Goal: Information Seeking & Learning: Learn about a topic

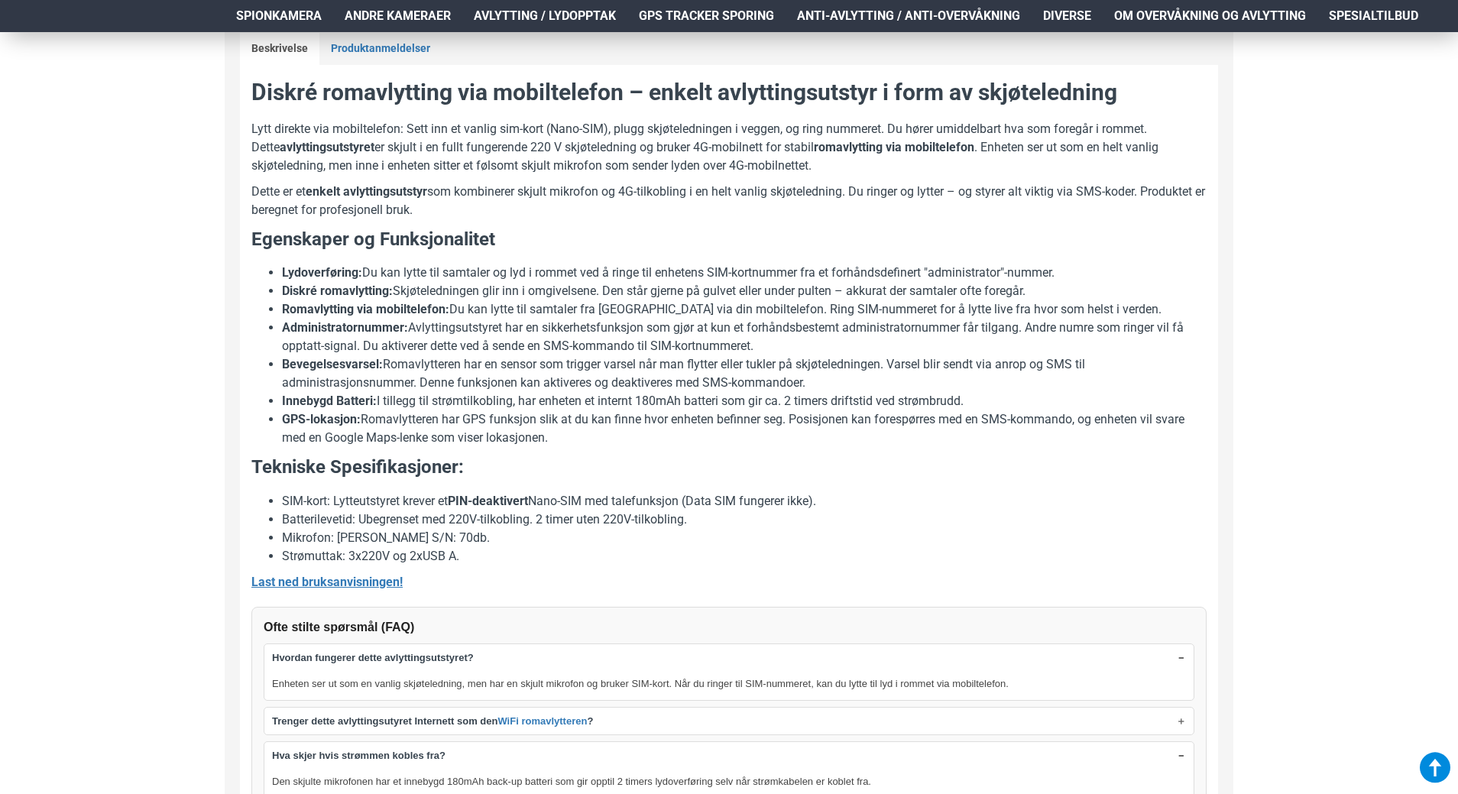
scroll to position [917, 0]
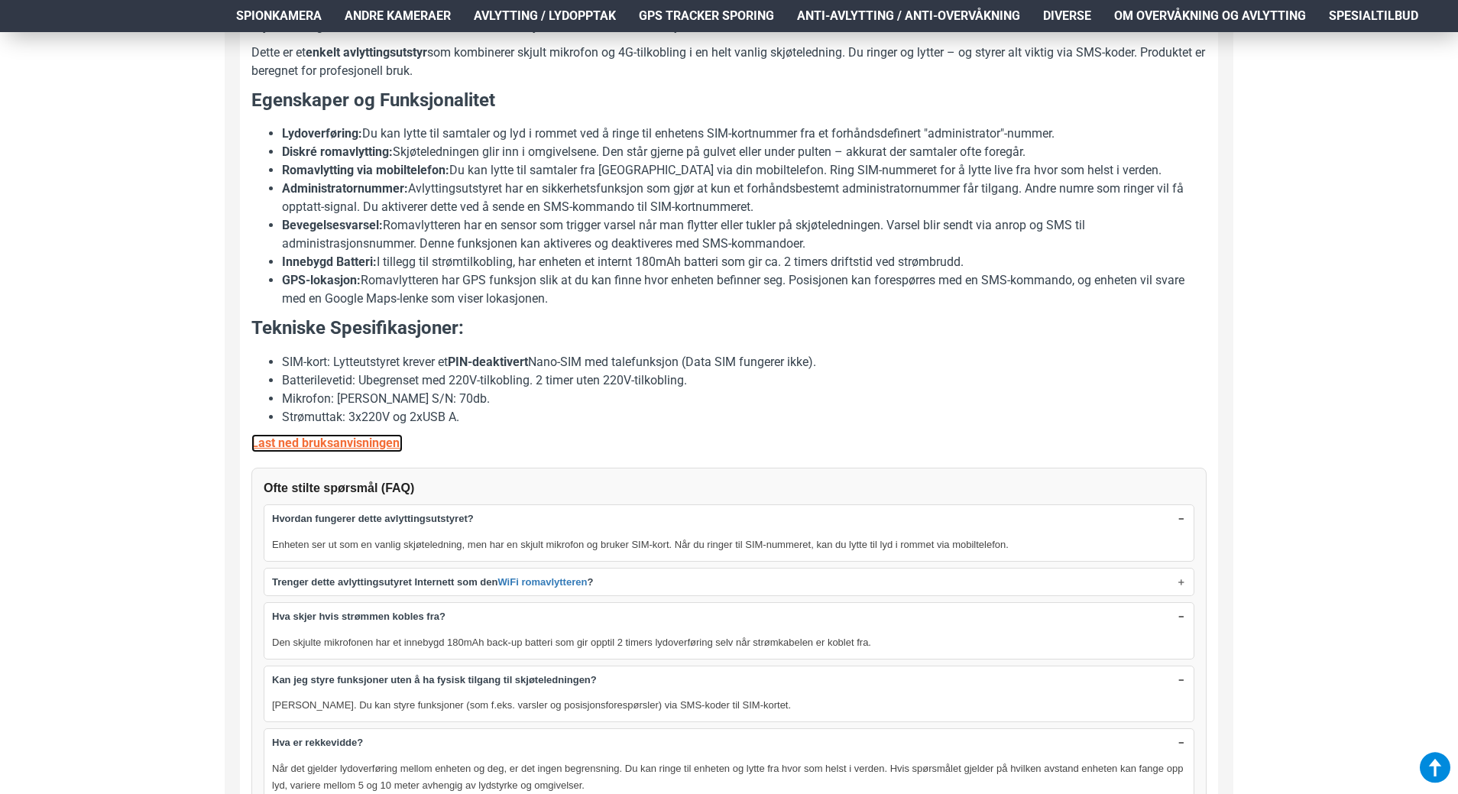
click at [266, 439] on u "Last ned bruksanvisningen!" at bounding box center [326, 443] width 151 height 15
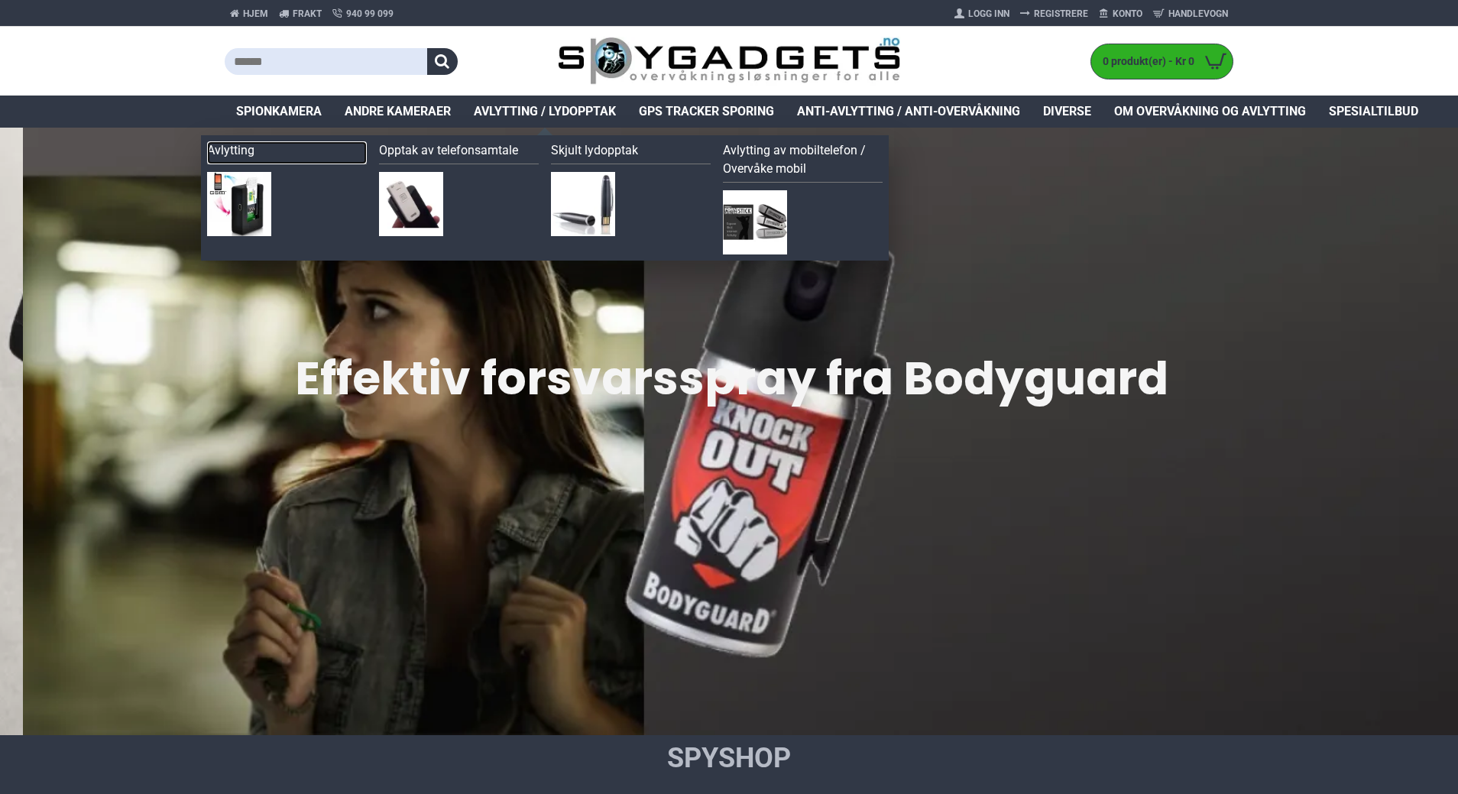
click at [238, 152] on link "Avlytting" at bounding box center [287, 152] width 160 height 23
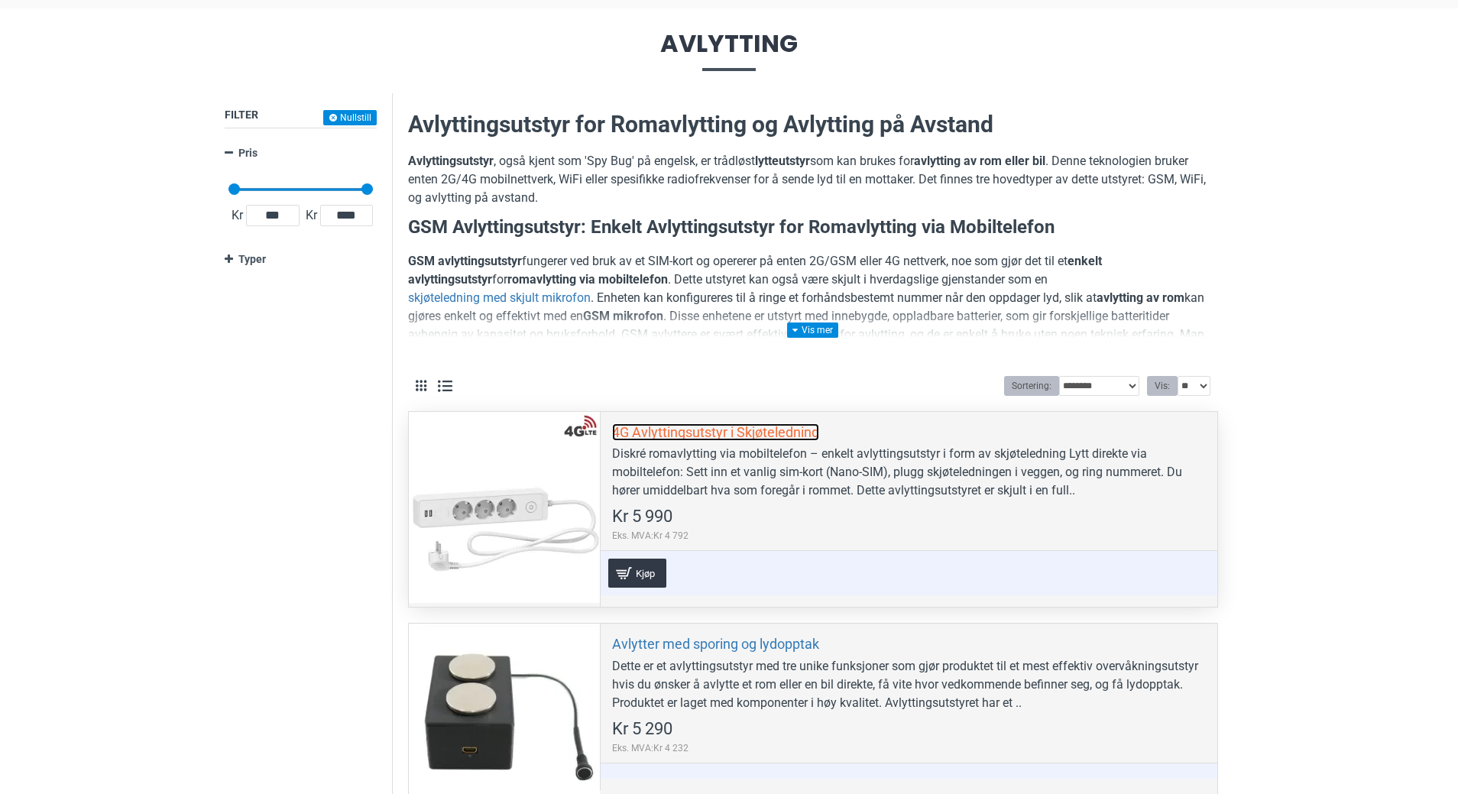
click at [677, 433] on link "4G Avlyttingsutstyr i Skjøteledning" at bounding box center [715, 432] width 207 height 18
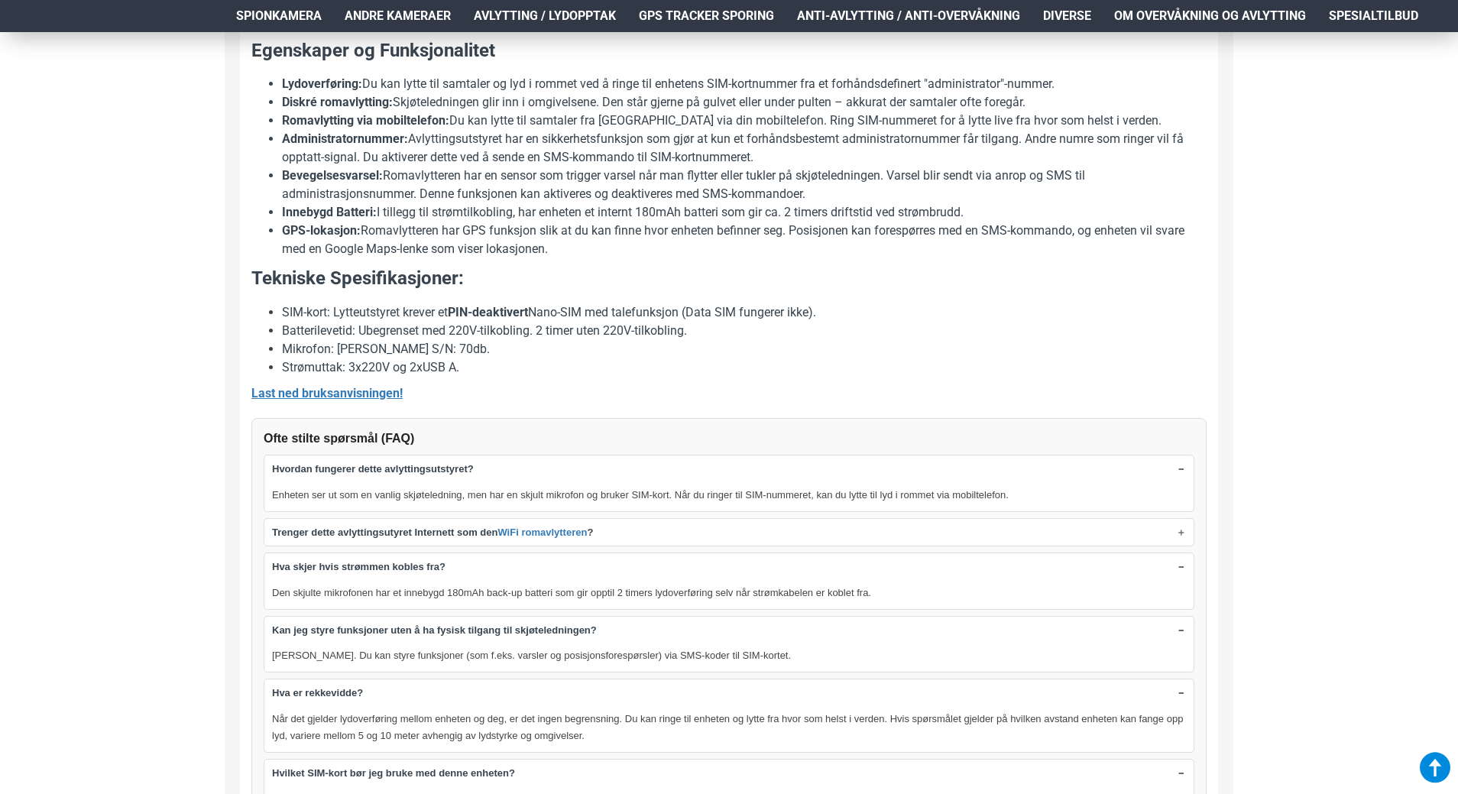
scroll to position [994, 0]
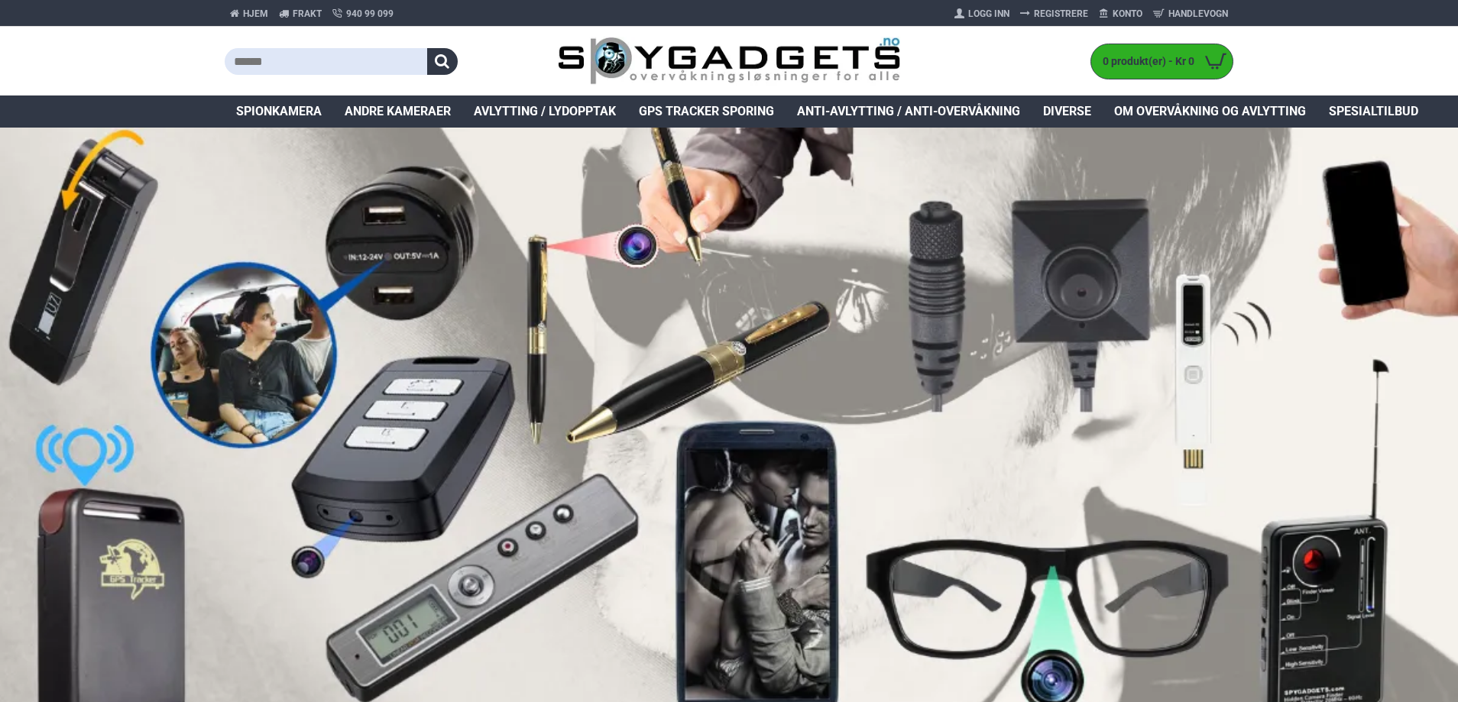
click at [271, 60] on input "text" at bounding box center [326, 61] width 203 height 27
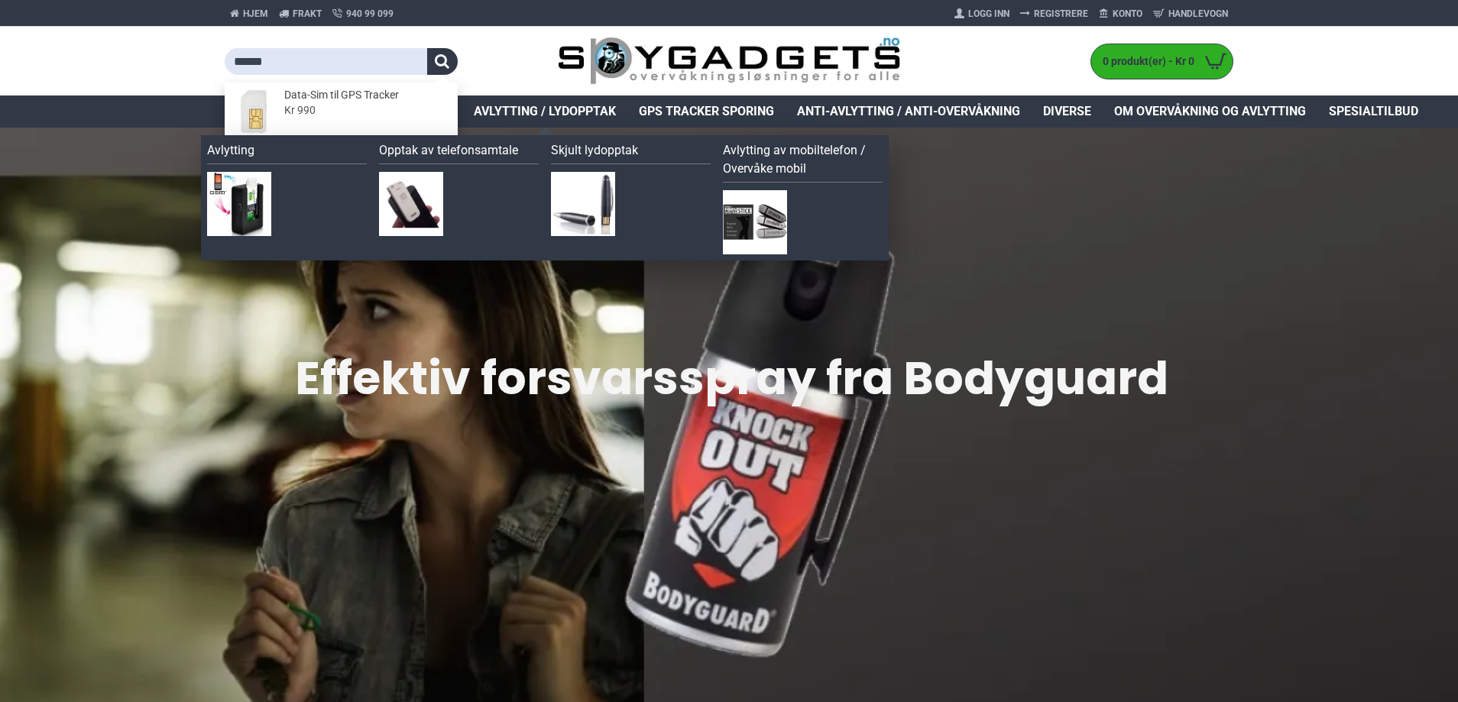
type input "******"
click at [594, 195] on img at bounding box center [583, 204] width 64 height 64
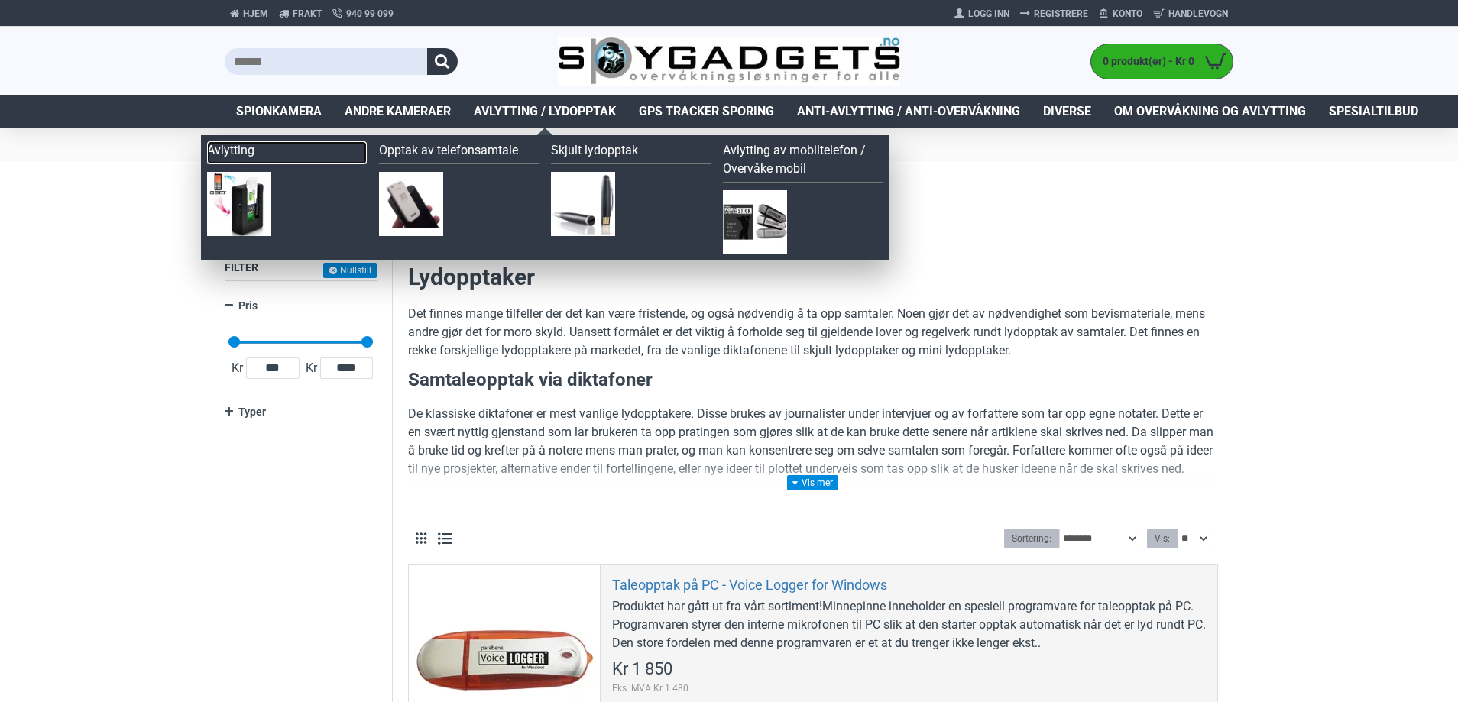
click at [240, 152] on link "Avlytting" at bounding box center [287, 152] width 160 height 23
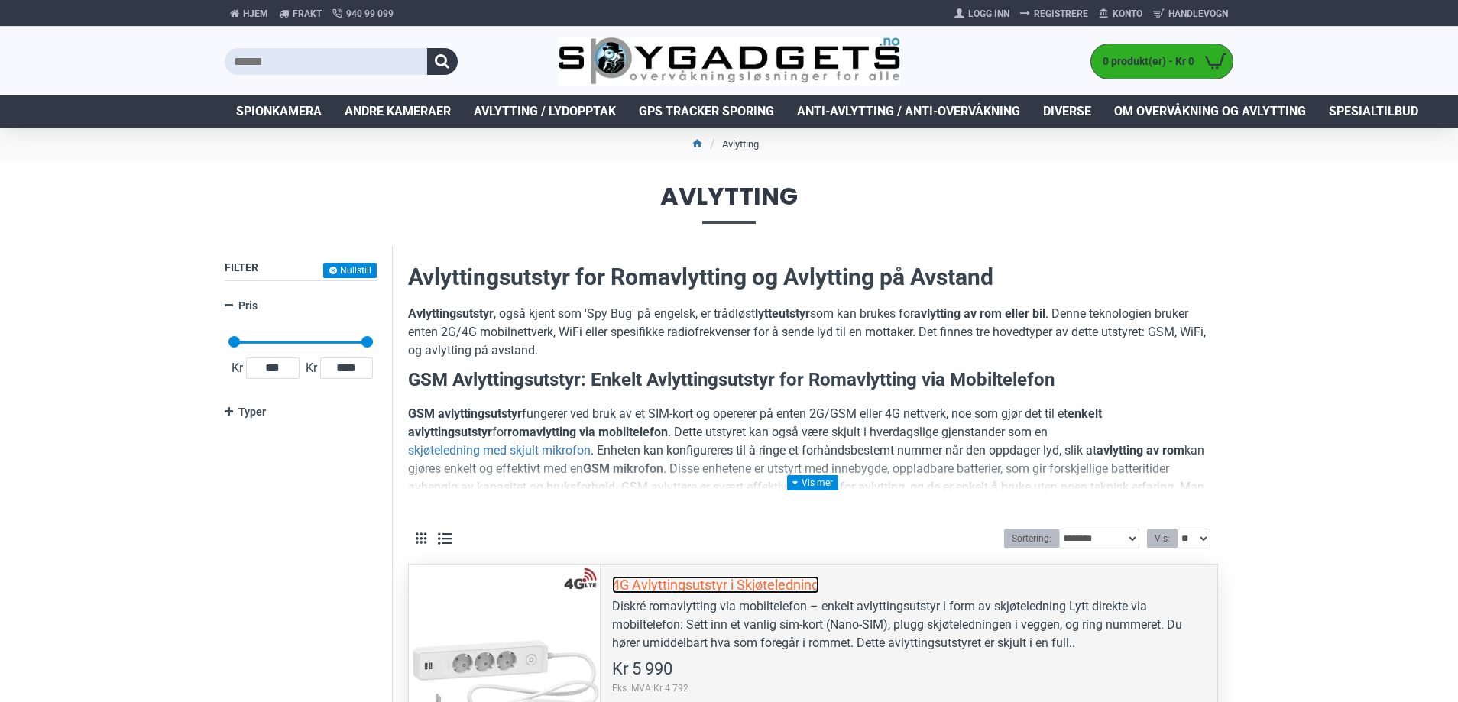
click at [632, 582] on link "4G Avlyttingsutstyr i Skjøteledning" at bounding box center [715, 585] width 207 height 18
